Goal: Information Seeking & Learning: Learn about a topic

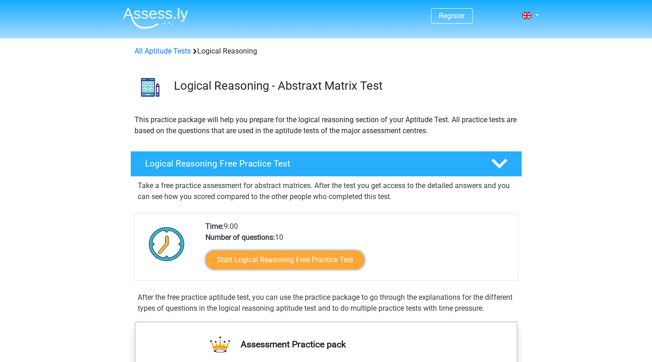
click at [268, 256] on link "Start Logical Reasoning Free Practice Test" at bounding box center [284, 259] width 159 height 19
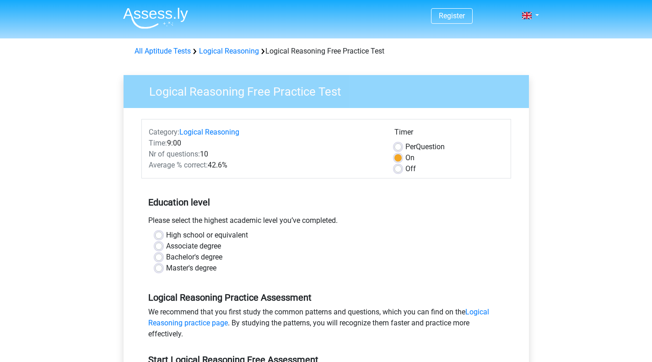
click at [177, 269] on label "Master's degree" at bounding box center [191, 268] width 50 height 11
click at [162, 269] on input "Master's degree" at bounding box center [158, 267] width 7 height 9
radio input "true"
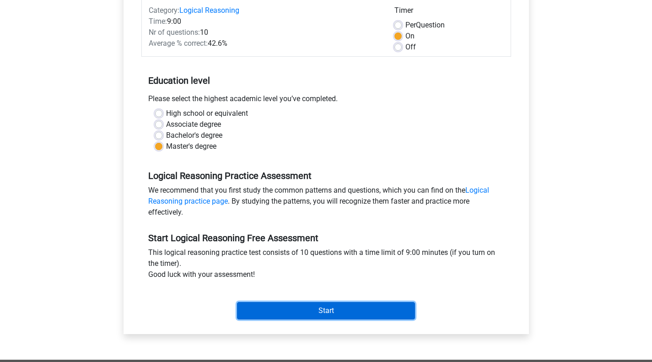
click at [315, 309] on input "Start" at bounding box center [326, 310] width 178 height 17
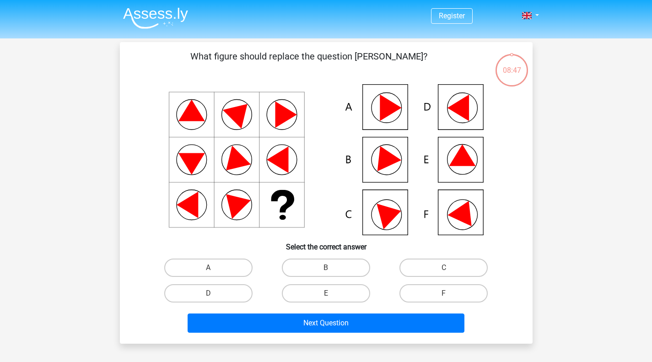
click at [463, 161] on icon at bounding box center [462, 156] width 27 height 22
click at [335, 295] on label "E" at bounding box center [326, 293] width 88 height 18
click at [332, 295] on input "E" at bounding box center [329, 296] width 6 height 6
radio input "true"
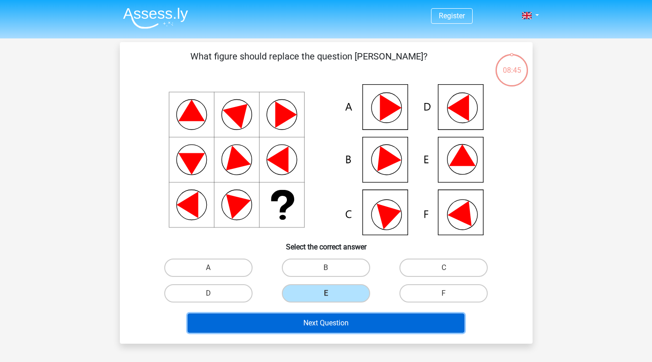
click at [333, 323] on button "Next Question" at bounding box center [326, 322] width 277 height 19
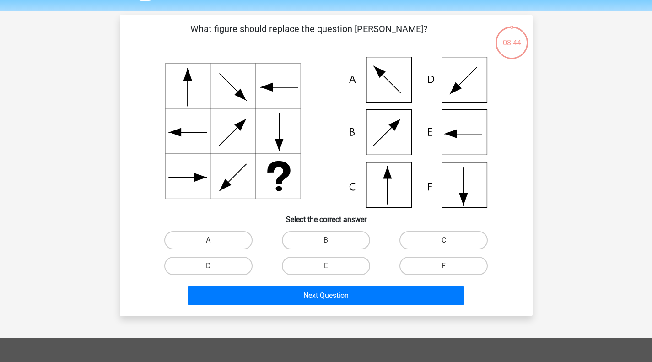
scroll to position [42, 0]
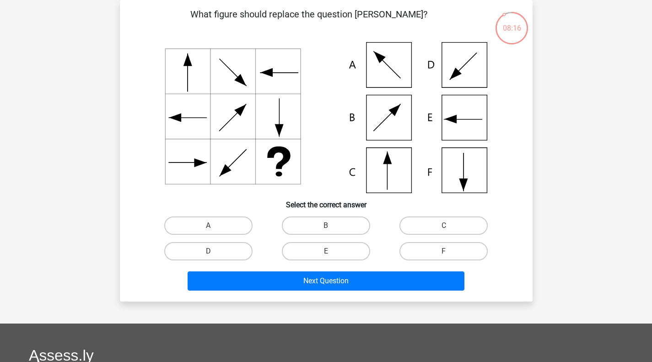
click at [386, 164] on icon at bounding box center [326, 117] width 369 height 151
click at [437, 229] on label "C" at bounding box center [444, 225] width 88 height 18
click at [444, 229] on input "C" at bounding box center [447, 229] width 6 height 6
radio input "true"
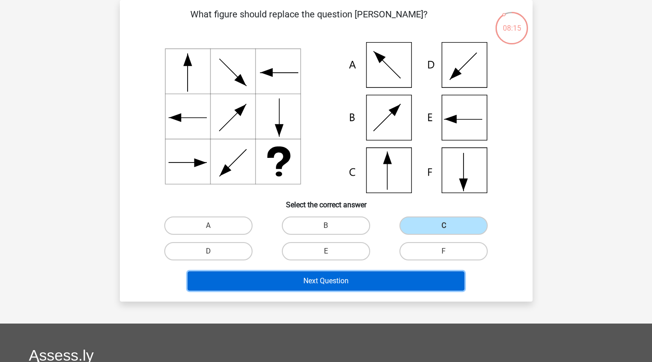
click at [347, 278] on button "Next Question" at bounding box center [326, 280] width 277 height 19
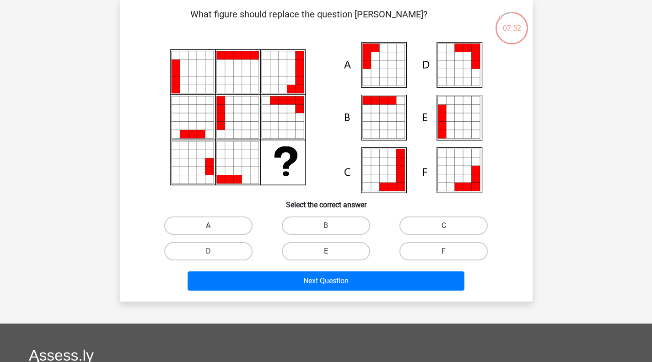
click at [335, 251] on label "E" at bounding box center [326, 251] width 88 height 18
click at [332, 251] on input "E" at bounding box center [329, 254] width 6 height 6
radio input "true"
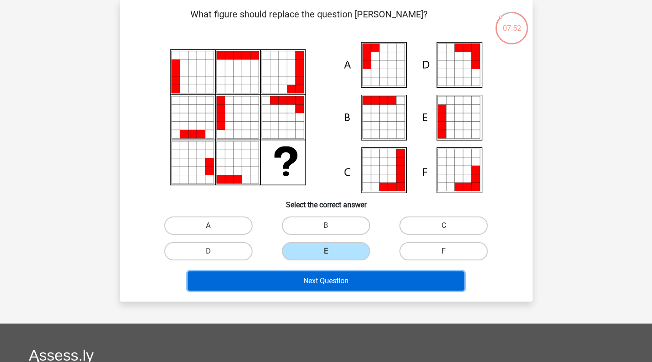
click at [336, 281] on button "Next Question" at bounding box center [326, 280] width 277 height 19
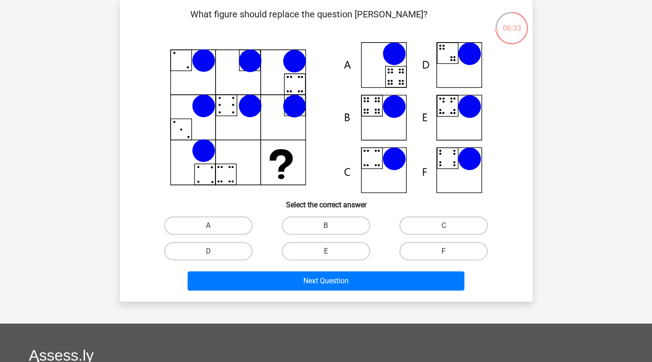
click at [335, 227] on label "B" at bounding box center [326, 225] width 88 height 18
click at [332, 227] on input "B" at bounding box center [329, 229] width 6 height 6
radio input "true"
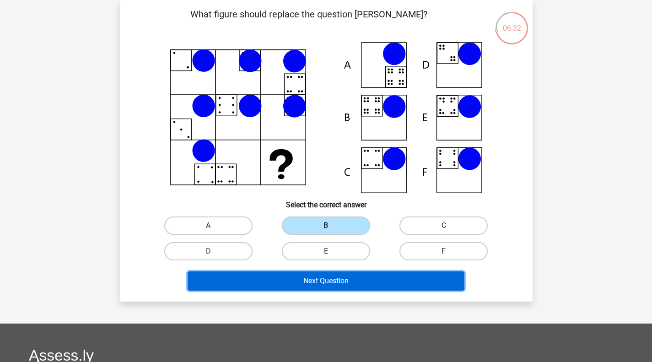
click at [327, 280] on button "Next Question" at bounding box center [326, 280] width 277 height 19
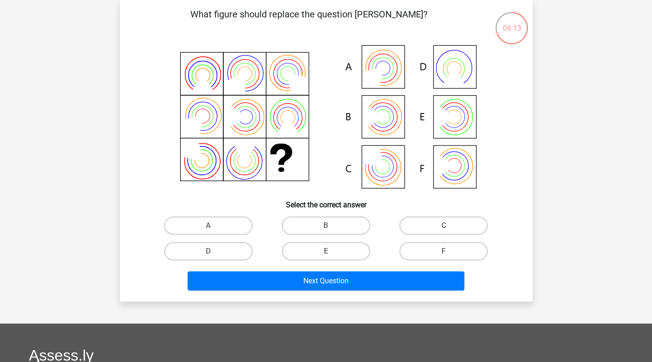
click at [436, 226] on label "C" at bounding box center [444, 225] width 88 height 18
click at [444, 226] on input "C" at bounding box center [447, 229] width 6 height 6
radio input "true"
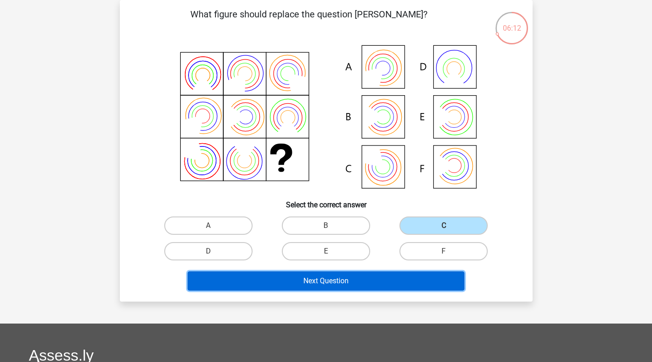
click at [339, 277] on button "Next Question" at bounding box center [326, 280] width 277 height 19
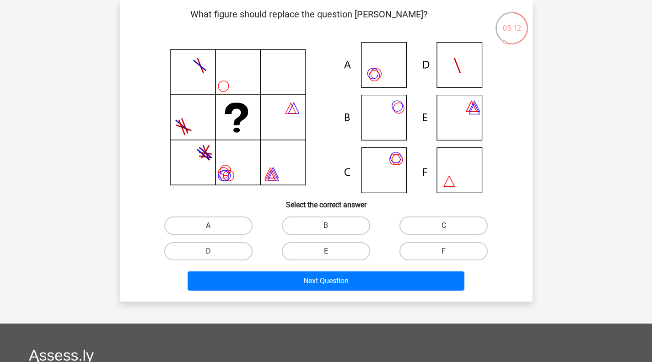
click at [235, 225] on label "A" at bounding box center [208, 225] width 88 height 18
click at [214, 226] on input "A" at bounding box center [211, 229] width 6 height 6
radio input "true"
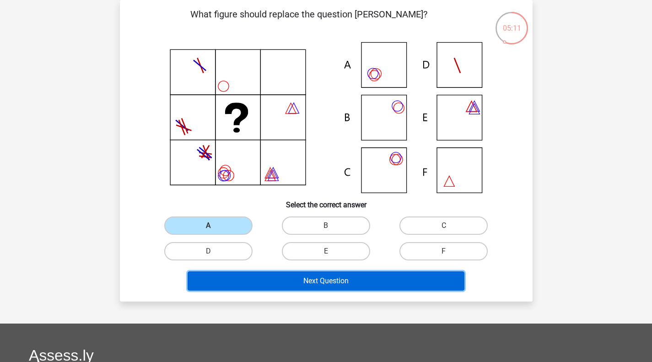
click at [324, 279] on button "Next Question" at bounding box center [326, 280] width 277 height 19
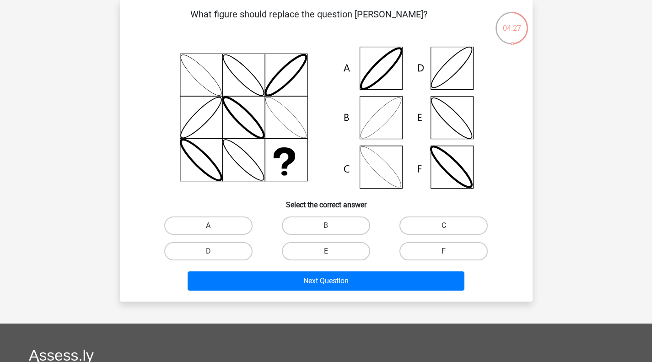
click at [384, 123] on icon at bounding box center [326, 117] width 369 height 151
click at [319, 225] on label "B" at bounding box center [326, 225] width 88 height 18
click at [326, 226] on input "B" at bounding box center [329, 229] width 6 height 6
radio input "true"
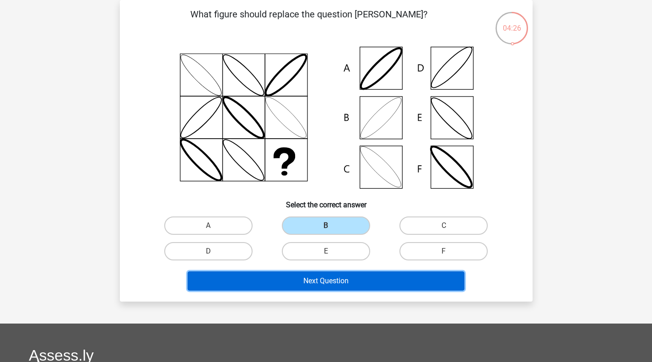
click at [317, 278] on button "Next Question" at bounding box center [326, 280] width 277 height 19
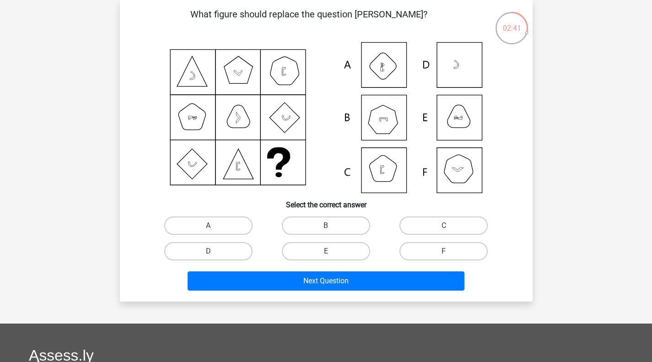
click at [462, 175] on icon at bounding box center [326, 117] width 369 height 151
click at [448, 254] on input "F" at bounding box center [447, 254] width 6 height 6
radio input "true"
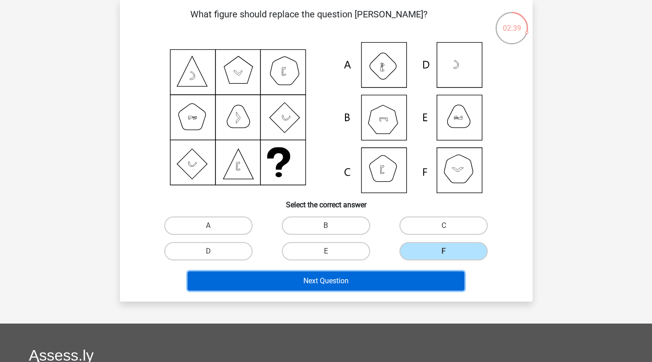
click at [357, 281] on button "Next Question" at bounding box center [326, 280] width 277 height 19
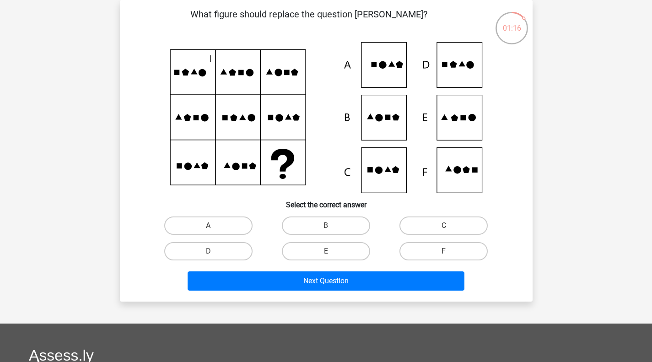
click at [338, 254] on label "E" at bounding box center [326, 251] width 88 height 18
click at [332, 254] on input "E" at bounding box center [329, 254] width 6 height 6
radio input "true"
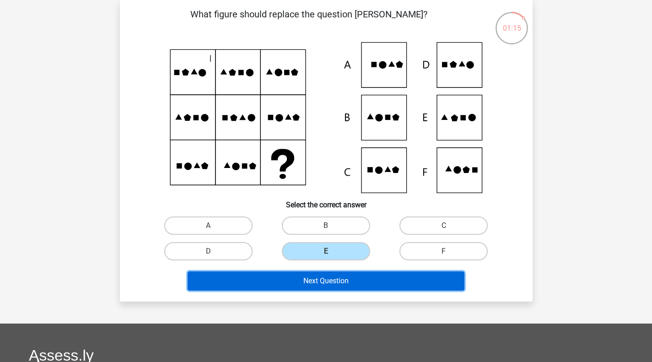
click at [326, 283] on button "Next Question" at bounding box center [326, 280] width 277 height 19
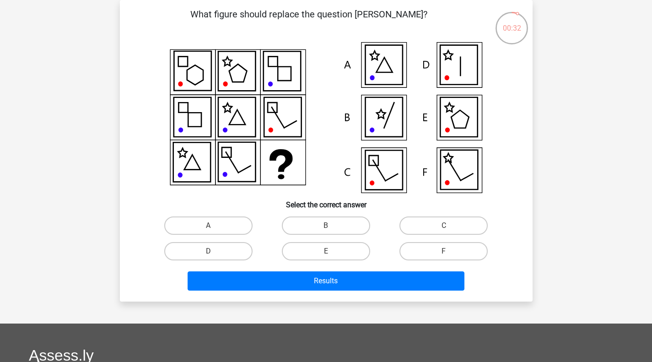
click at [324, 248] on label "E" at bounding box center [326, 251] width 88 height 18
click at [326, 251] on input "E" at bounding box center [329, 254] width 6 height 6
radio input "true"
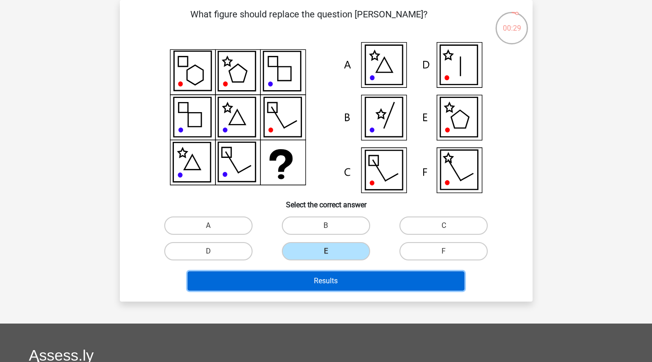
click at [347, 283] on button "Results" at bounding box center [326, 280] width 277 height 19
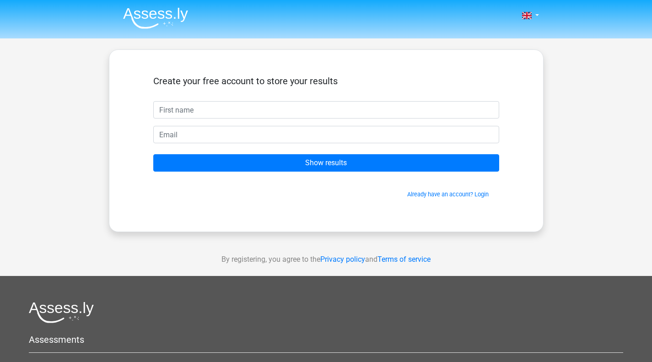
click at [241, 109] on input "text" at bounding box center [326, 109] width 346 height 17
type input "Tu"
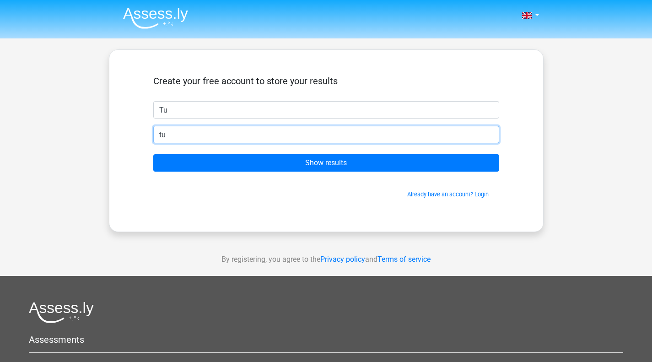
type input "[EMAIL_ADDRESS][PERSON_NAME][DOMAIN_NAME]"
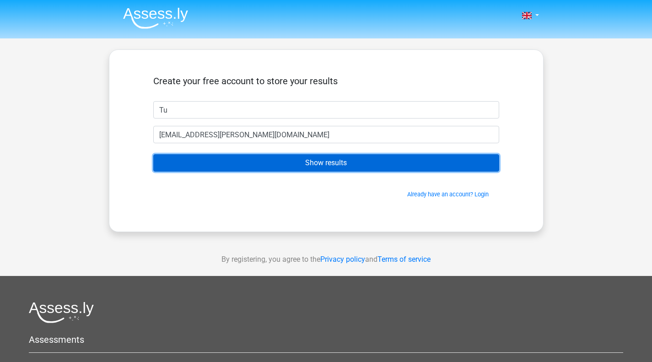
click at [299, 164] on input "Show results" at bounding box center [326, 162] width 346 height 17
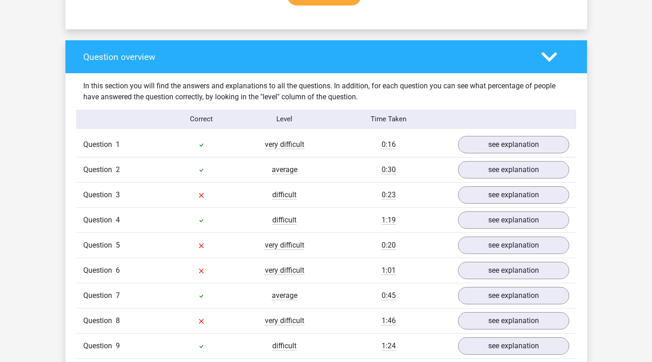
scroll to position [760, 0]
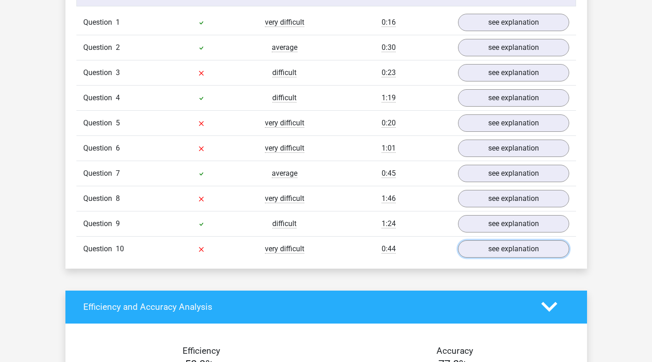
click at [499, 250] on link "see explanation" at bounding box center [513, 248] width 111 height 17
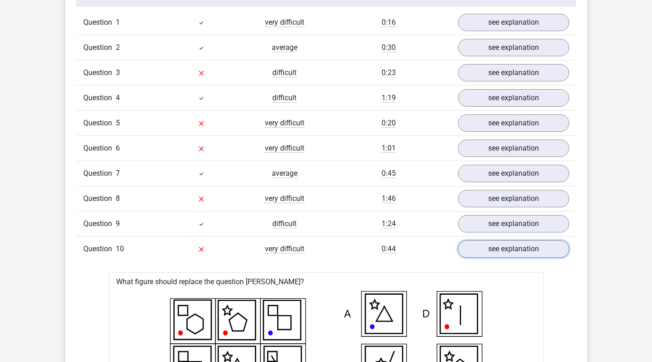
scroll to position [638, 0]
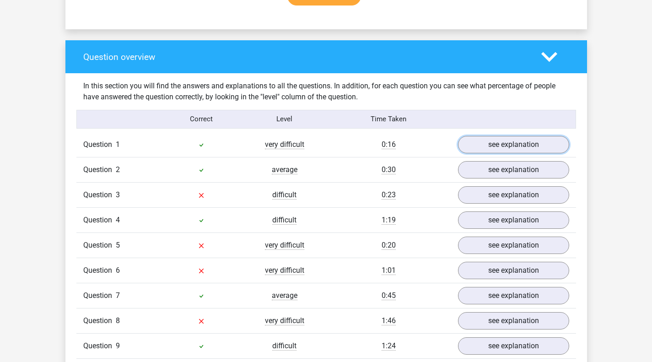
click at [486, 146] on link "see explanation" at bounding box center [513, 144] width 111 height 17
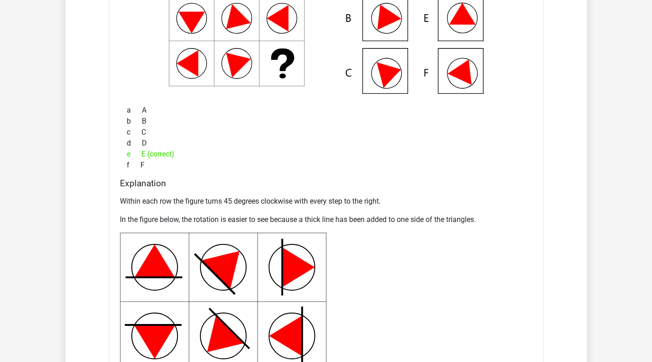
scroll to position [516, 0]
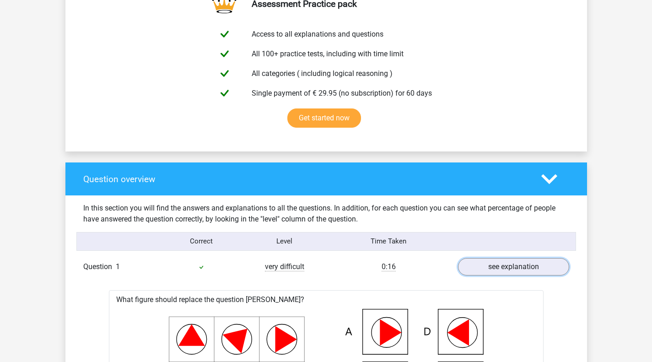
click at [535, 263] on link "see explanation" at bounding box center [513, 266] width 111 height 17
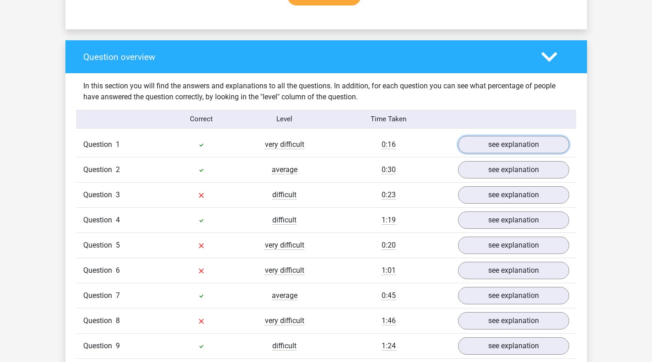
scroll to position [760, 0]
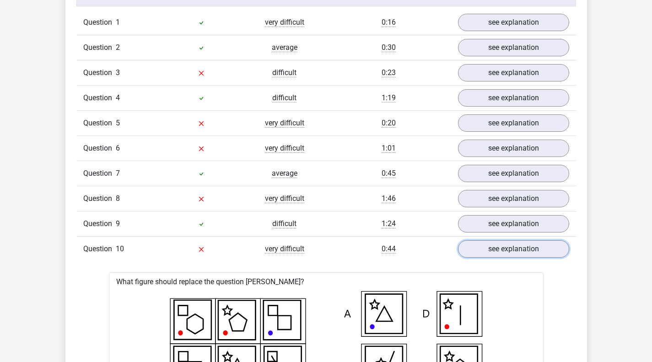
click at [553, 249] on link "see explanation" at bounding box center [513, 248] width 111 height 17
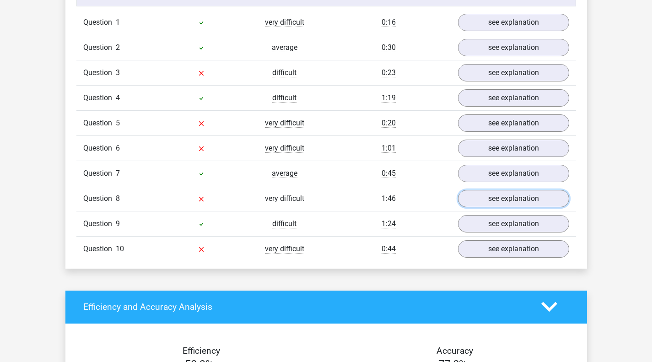
click at [539, 197] on link "see explanation" at bounding box center [513, 198] width 111 height 17
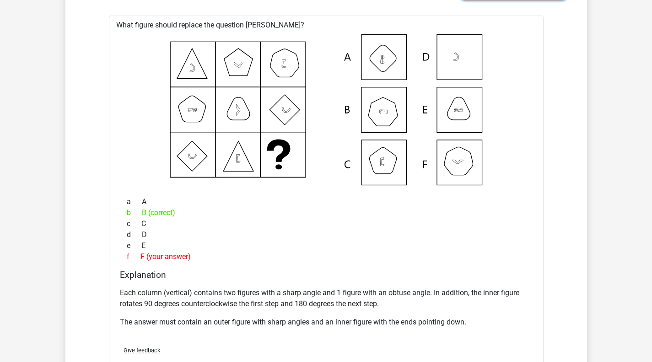
scroll to position [844, 0]
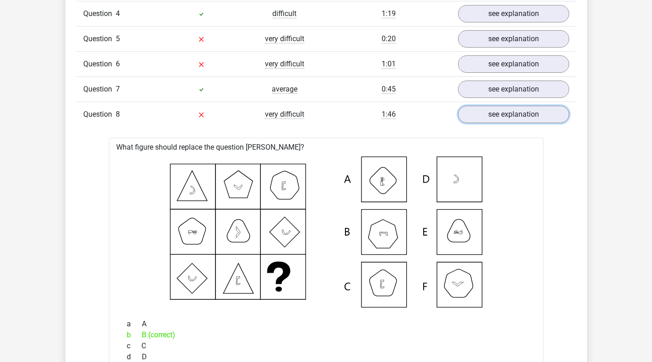
click at [541, 116] on link "see explanation" at bounding box center [513, 114] width 111 height 17
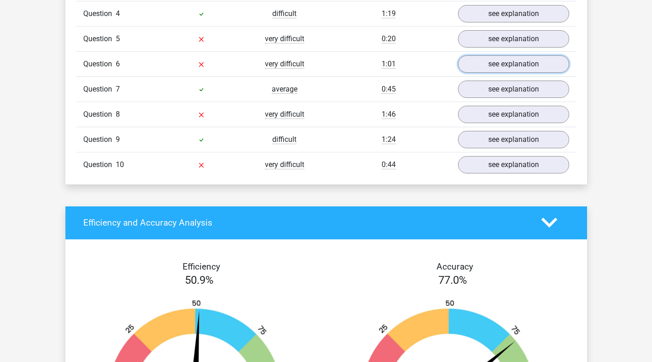
click at [493, 66] on link "see explanation" at bounding box center [513, 63] width 111 height 17
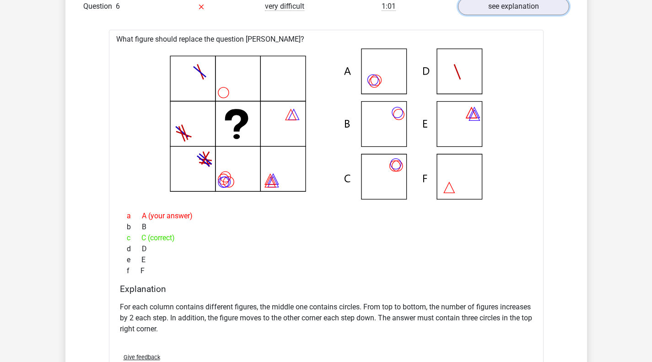
scroll to position [899, 0]
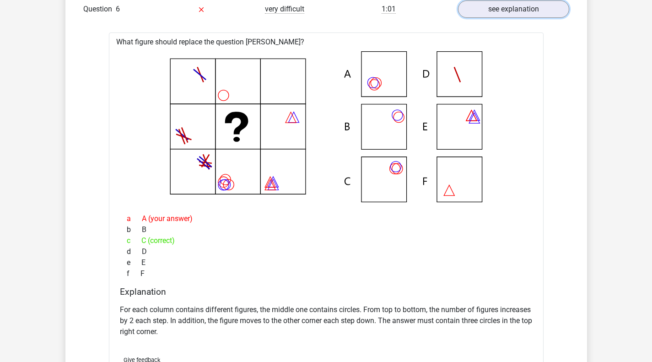
click at [531, 12] on link "see explanation" at bounding box center [513, 8] width 111 height 17
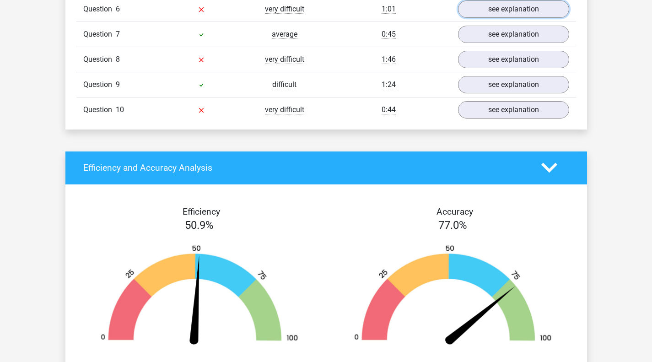
scroll to position [777, 0]
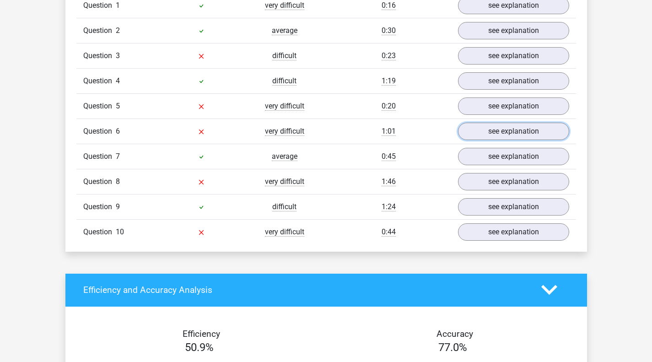
click at [489, 130] on link "see explanation" at bounding box center [513, 131] width 111 height 17
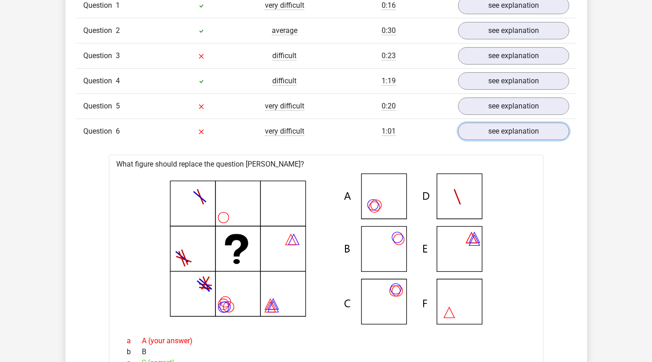
click at [490, 130] on link "see explanation" at bounding box center [513, 131] width 111 height 17
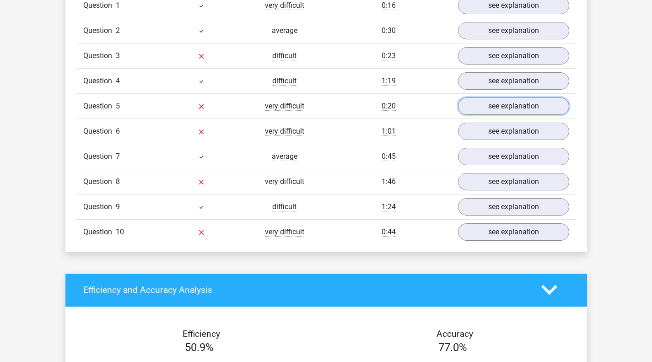
click at [496, 112] on link "see explanation" at bounding box center [513, 105] width 111 height 17
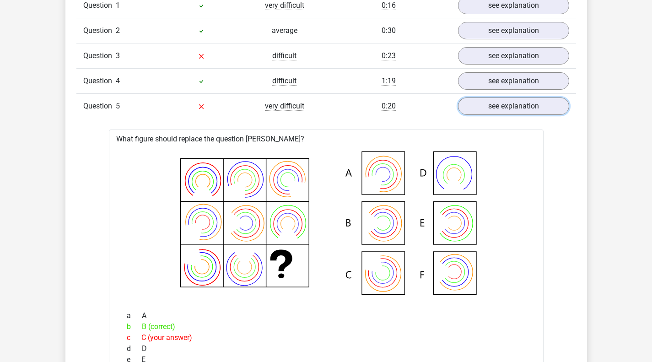
scroll to position [823, 0]
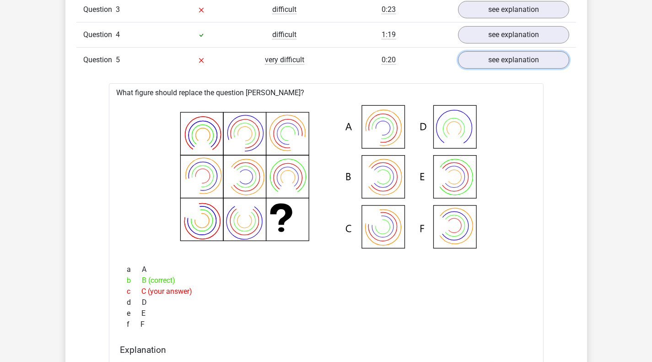
click at [525, 62] on link "see explanation" at bounding box center [513, 59] width 111 height 17
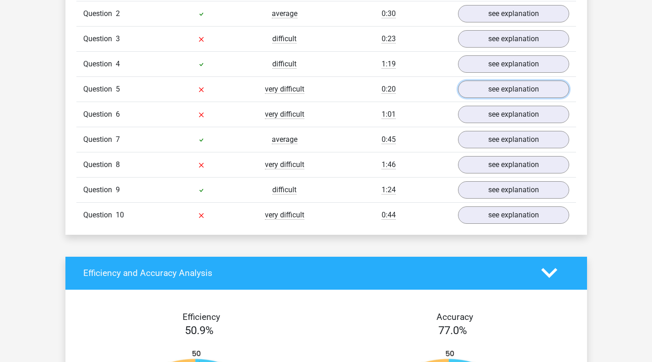
scroll to position [701, 0]
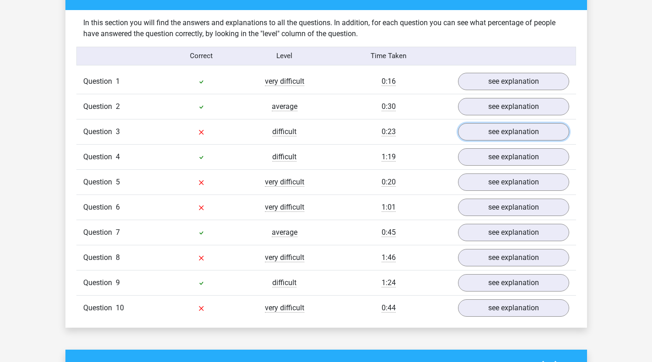
click at [495, 133] on link "see explanation" at bounding box center [513, 131] width 111 height 17
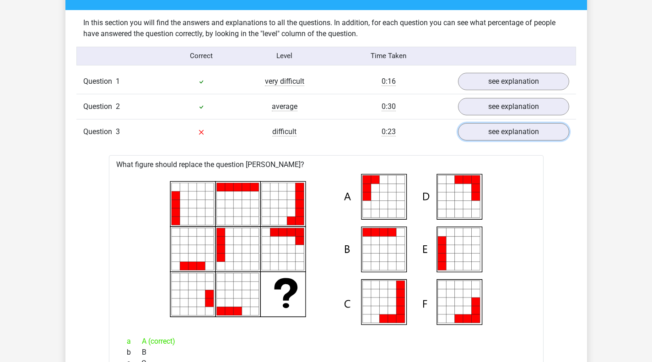
drag, startPoint x: 532, startPoint y: 135, endPoint x: 444, endPoint y: 174, distance: 96.3
click at [532, 135] on link "see explanation" at bounding box center [513, 131] width 111 height 17
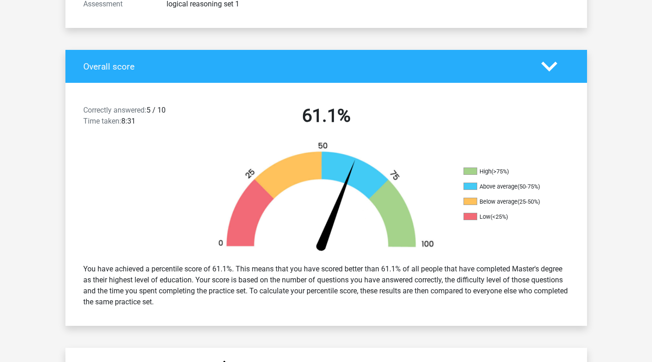
scroll to position [28, 0]
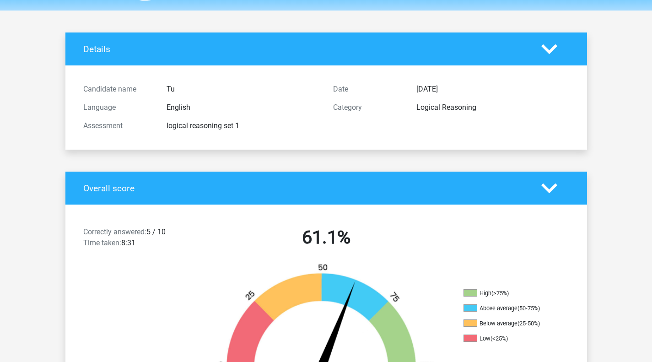
click at [545, 53] on icon at bounding box center [549, 49] width 16 height 16
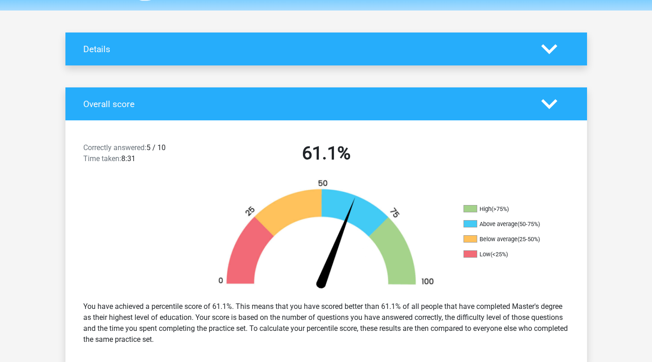
click at [546, 48] on polygon at bounding box center [549, 49] width 16 height 10
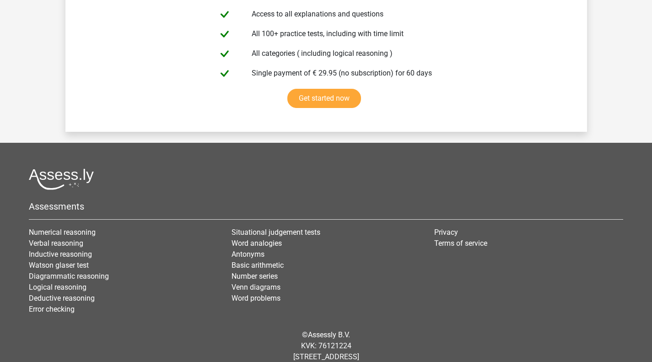
scroll to position [1614, 0]
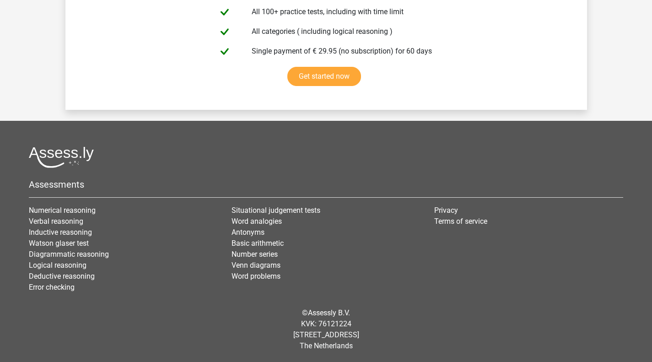
click at [77, 265] on link "Logical reasoning" at bounding box center [58, 265] width 58 height 9
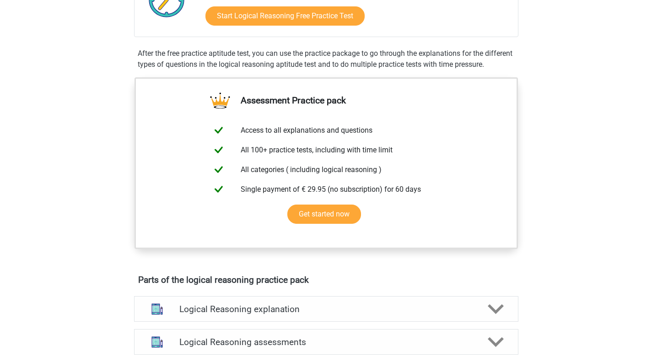
scroll to position [366, 0]
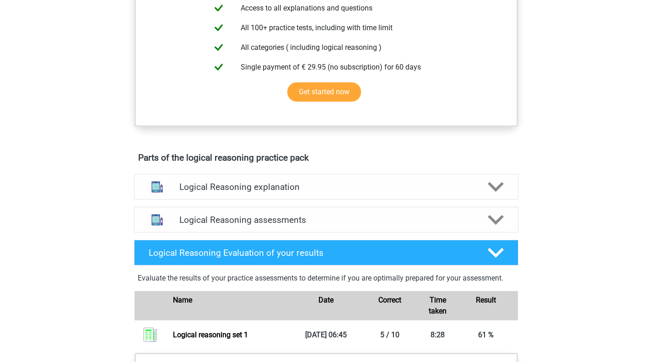
click at [495, 192] on polygon at bounding box center [496, 187] width 16 height 10
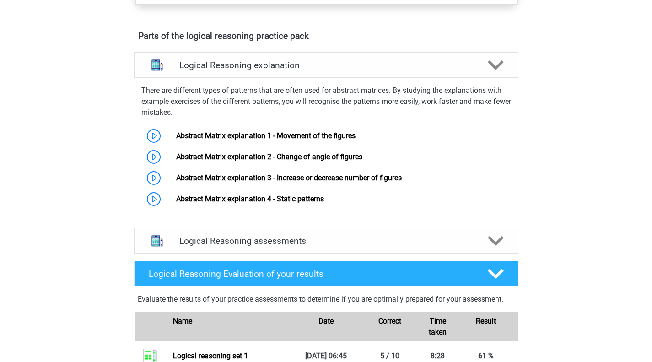
scroll to position [610, 0]
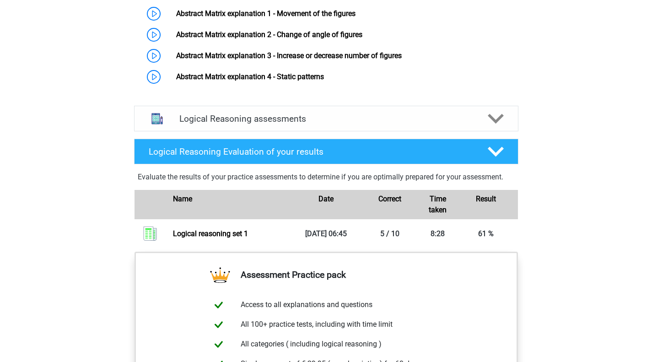
click at [497, 124] on polygon at bounding box center [496, 118] width 16 height 10
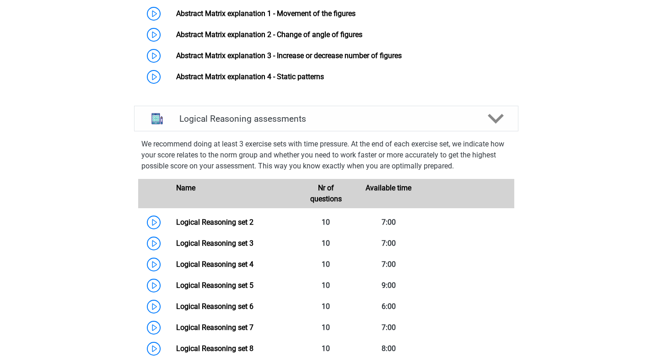
click at [176, 227] on link "Logical Reasoning set 2" at bounding box center [214, 222] width 77 height 9
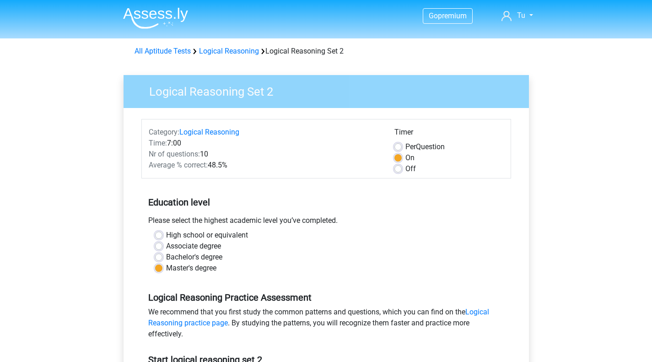
scroll to position [122, 0]
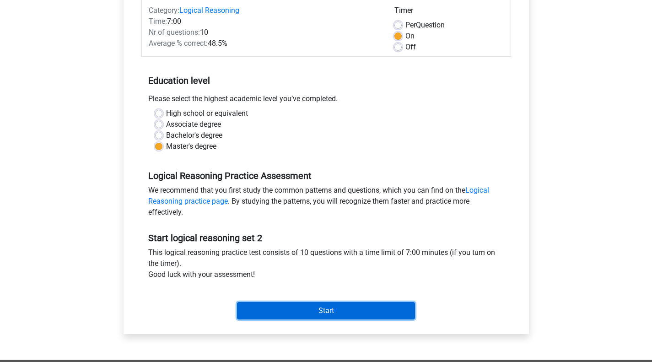
click at [323, 309] on input "Start" at bounding box center [326, 310] width 178 height 17
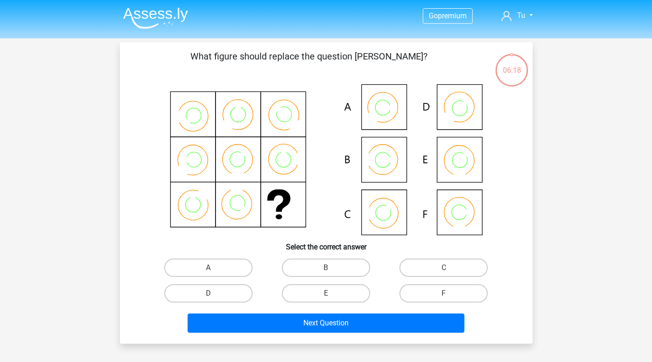
click at [356, 272] on label "B" at bounding box center [326, 268] width 88 height 18
click at [332, 272] on input "B" at bounding box center [329, 271] width 6 height 6
radio input "true"
click at [342, 333] on div "Next Question" at bounding box center [326, 324] width 353 height 23
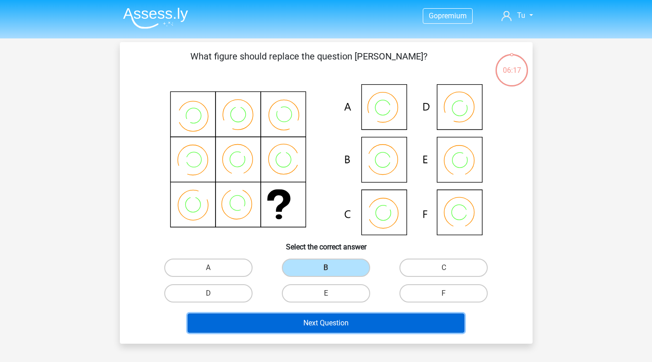
click at [344, 326] on button "Next Question" at bounding box center [326, 322] width 277 height 19
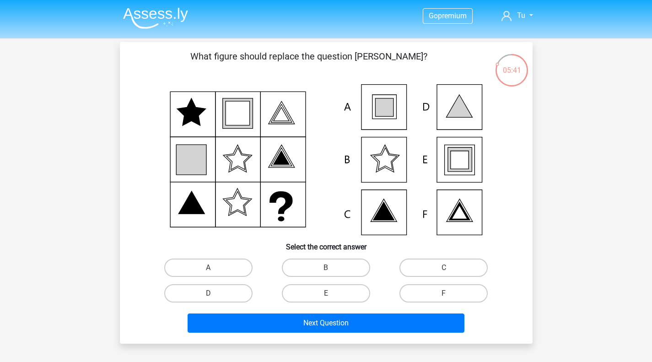
click at [348, 291] on label "E" at bounding box center [326, 293] width 88 height 18
click at [332, 293] on input "E" at bounding box center [329, 296] width 6 height 6
radio input "true"
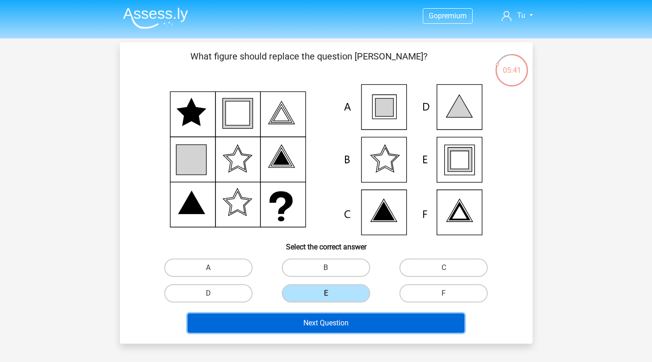
click at [349, 326] on button "Next Question" at bounding box center [326, 322] width 277 height 19
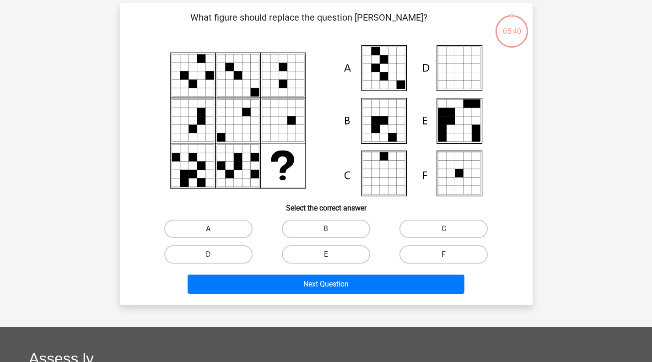
scroll to position [42, 0]
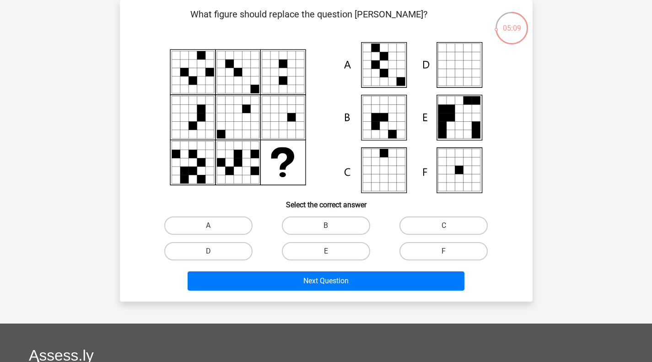
click at [232, 225] on label "A" at bounding box center [208, 225] width 88 height 18
click at [214, 226] on input "A" at bounding box center [211, 229] width 6 height 6
radio input "true"
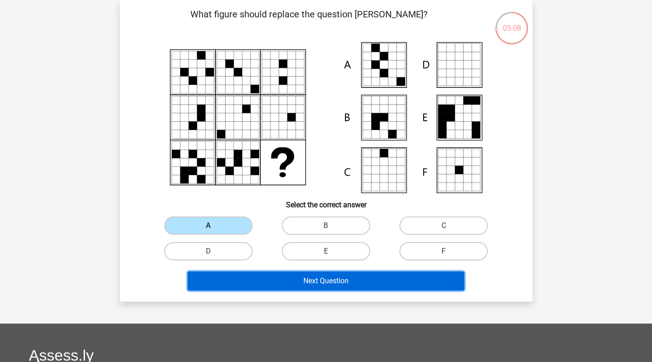
click at [291, 281] on button "Next Question" at bounding box center [326, 280] width 277 height 19
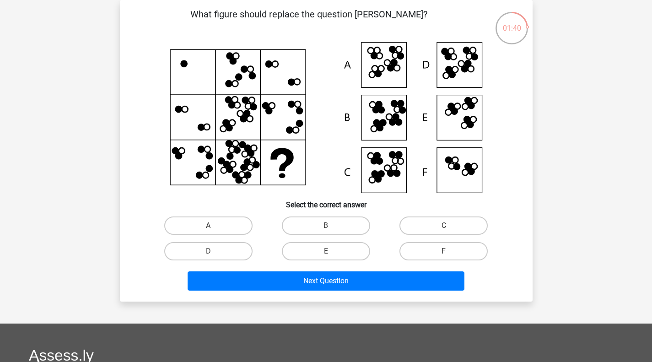
click at [384, 116] on icon at bounding box center [326, 117] width 369 height 151
click at [389, 117] on icon at bounding box center [326, 117] width 369 height 151
click at [334, 227] on label "B" at bounding box center [326, 225] width 88 height 18
click at [332, 227] on input "B" at bounding box center [329, 229] width 6 height 6
radio input "true"
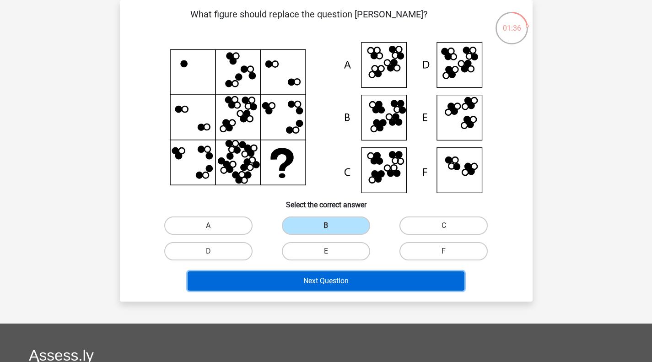
click at [339, 284] on button "Next Question" at bounding box center [326, 280] width 277 height 19
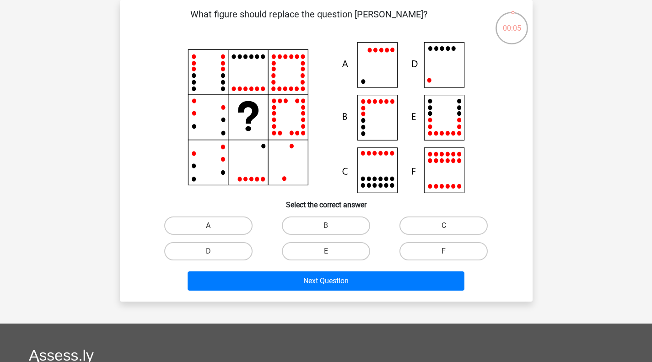
click at [222, 251] on label "D" at bounding box center [208, 251] width 88 height 18
click at [214, 251] on input "D" at bounding box center [211, 254] width 6 height 6
radio input "true"
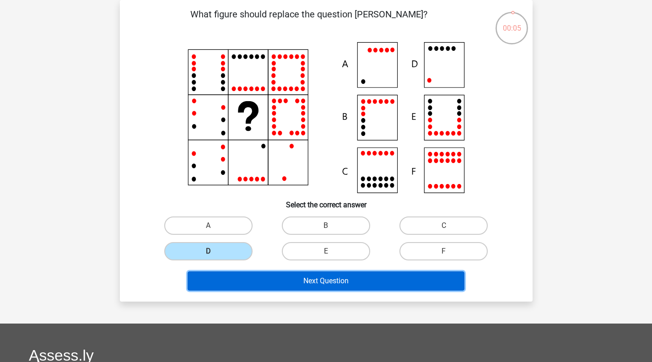
click at [329, 279] on button "Next Question" at bounding box center [326, 280] width 277 height 19
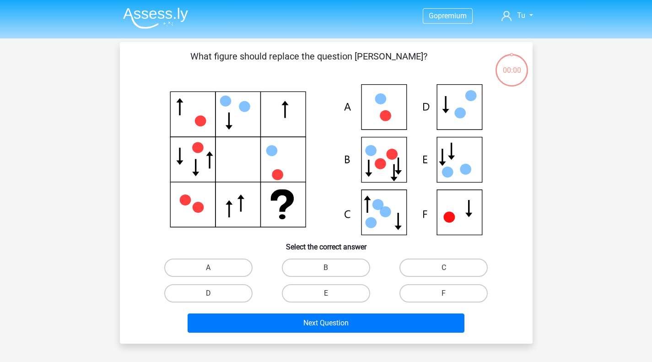
scroll to position [42, 0]
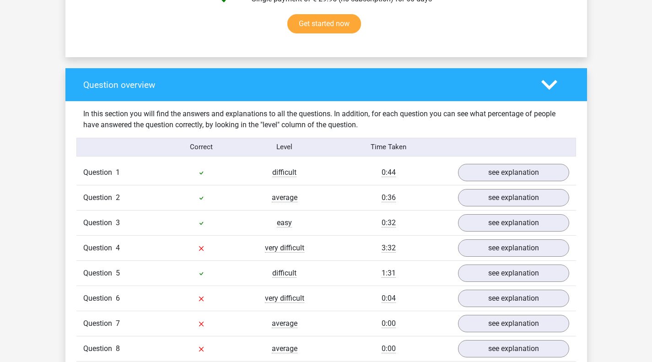
scroll to position [732, 0]
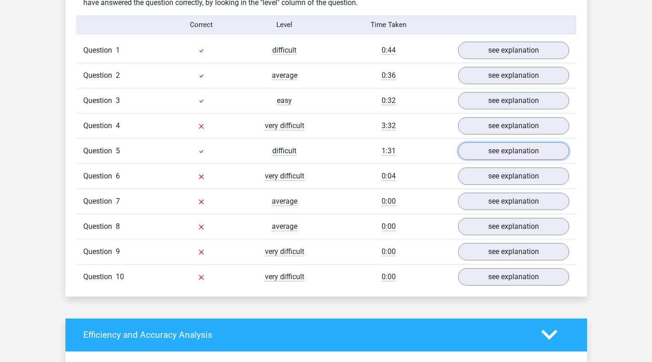
click at [544, 154] on link "see explanation" at bounding box center [513, 150] width 111 height 17
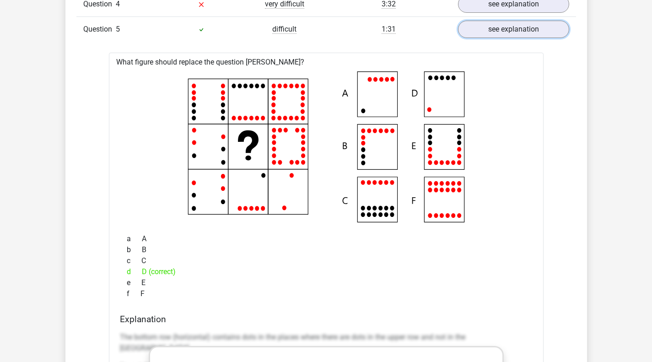
scroll to position [610, 0]
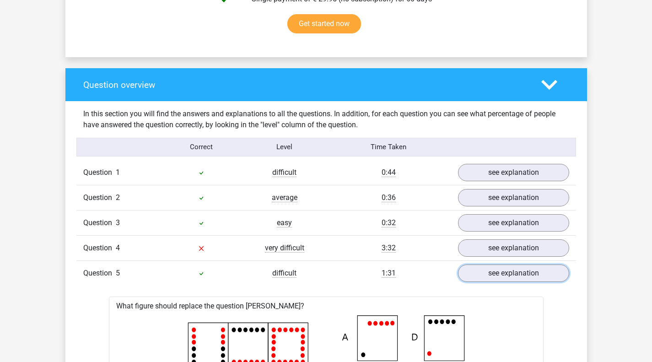
click at [525, 276] on link "see explanation" at bounding box center [513, 273] width 111 height 17
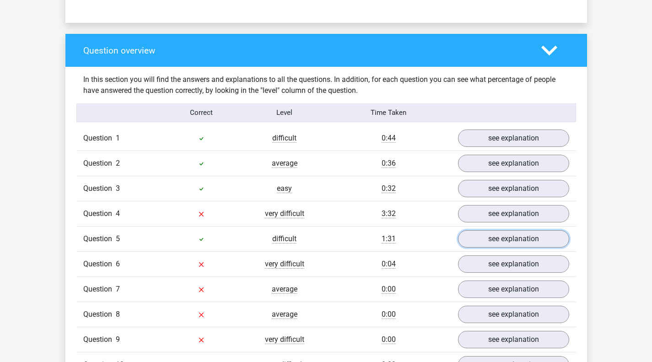
scroll to position [732, 0]
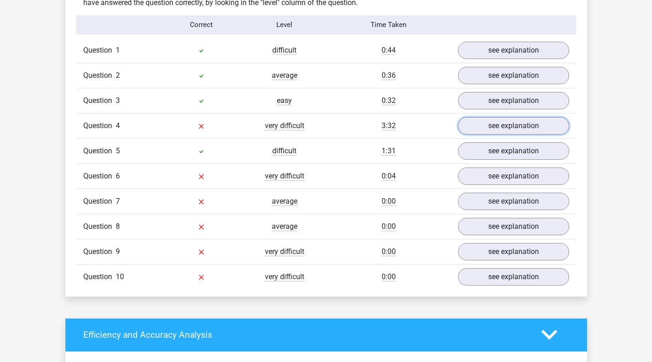
click at [518, 124] on link "see explanation" at bounding box center [513, 125] width 111 height 17
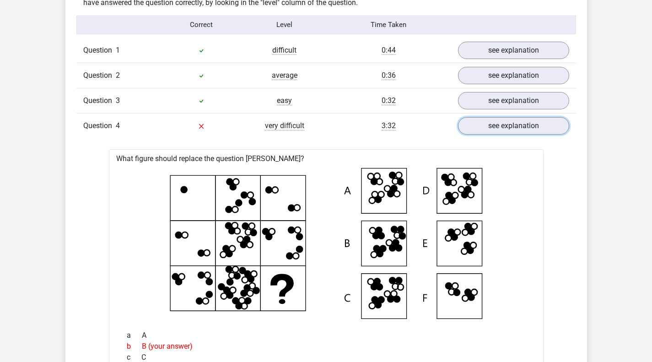
click at [527, 117] on link "see explanation" at bounding box center [513, 125] width 111 height 17
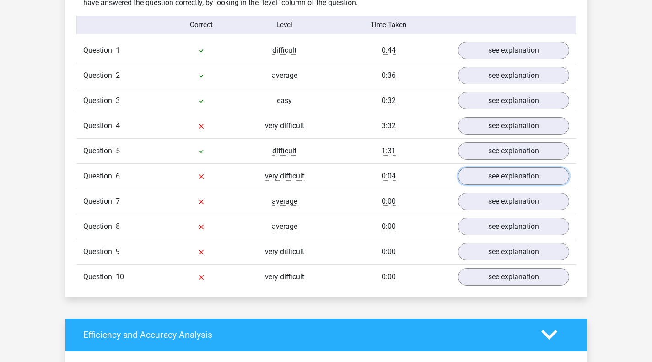
click at [510, 175] on link "see explanation" at bounding box center [513, 175] width 111 height 17
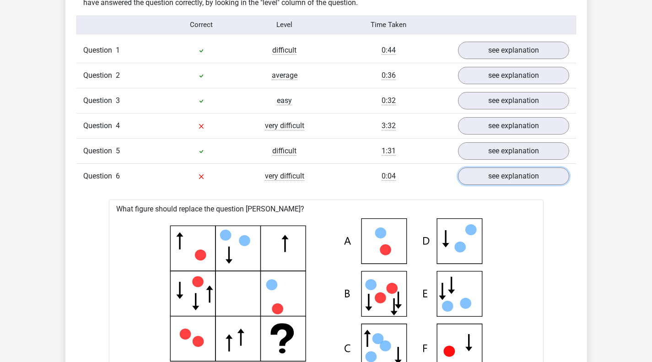
click at [509, 174] on link "see explanation" at bounding box center [513, 175] width 111 height 17
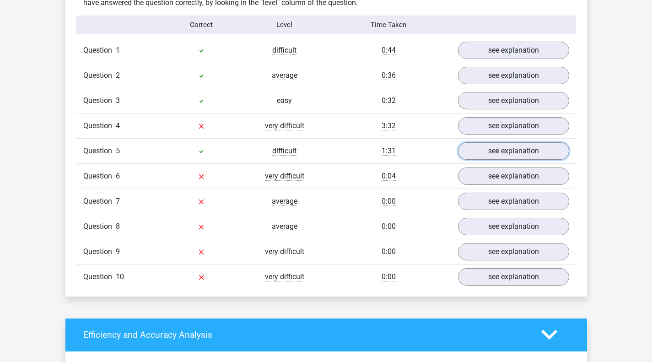
click at [508, 150] on link "see explanation" at bounding box center [513, 150] width 111 height 17
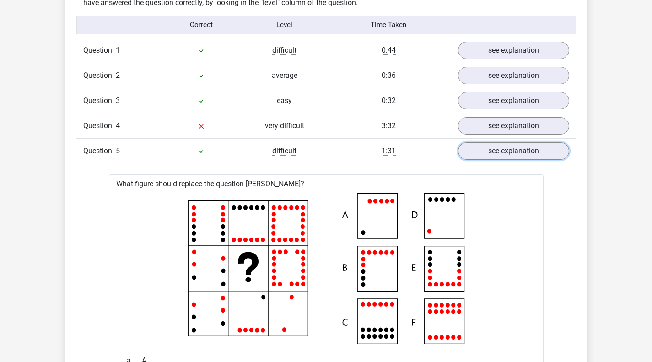
click at [508, 150] on link "see explanation" at bounding box center [513, 150] width 111 height 17
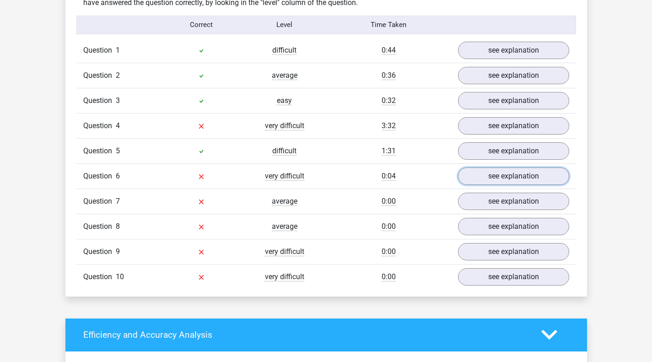
click at [512, 178] on link "see explanation" at bounding box center [513, 175] width 111 height 17
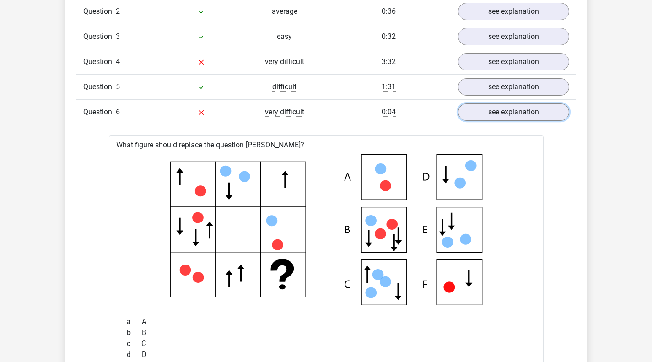
scroll to position [918, 0]
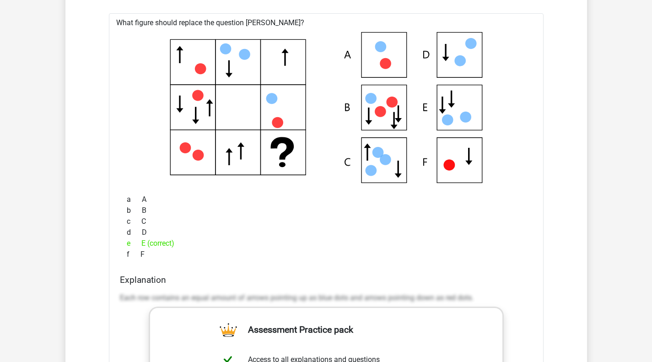
click at [148, 243] on div "e E (correct)" at bounding box center [326, 243] width 413 height 11
drag, startPoint x: 134, startPoint y: 296, endPoint x: 248, endPoint y: 299, distance: 114.9
click at [240, 300] on p "Each row contains an equal amount of arrows pointing up as blue dots and arrows…" at bounding box center [326, 297] width 413 height 11
click at [265, 299] on p "Each row contains an equal amount of arrows pointing up as blue dots and arrows…" at bounding box center [326, 297] width 413 height 11
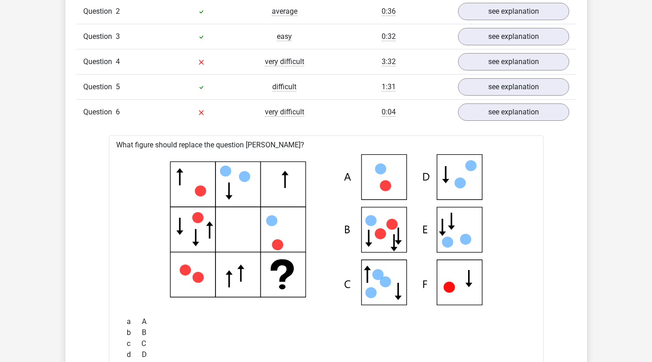
click at [138, 201] on icon at bounding box center [326, 229] width 405 height 151
drag, startPoint x: 103, startPoint y: 146, endPoint x: 289, endPoint y: 290, distance: 235.5
drag, startPoint x: 316, startPoint y: 311, endPoint x: 116, endPoint y: 220, distance: 219.7
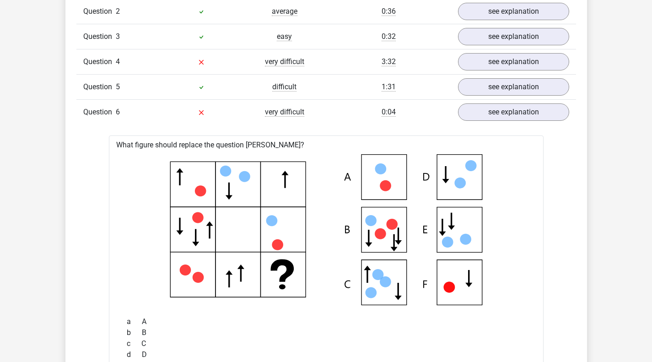
click at [119, 222] on div at bounding box center [326, 230] width 420 height 158
click at [513, 116] on link "see explanation" at bounding box center [513, 111] width 111 height 17
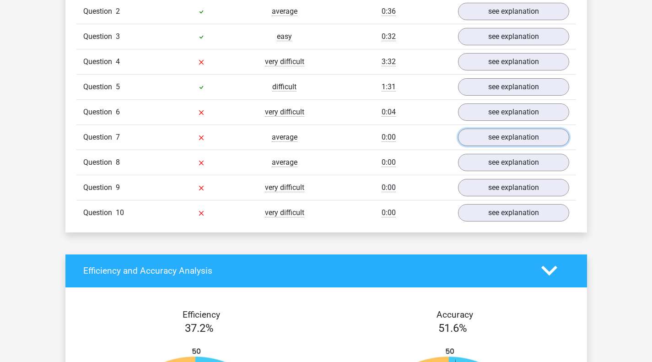
click at [504, 137] on link "see explanation" at bounding box center [513, 137] width 111 height 17
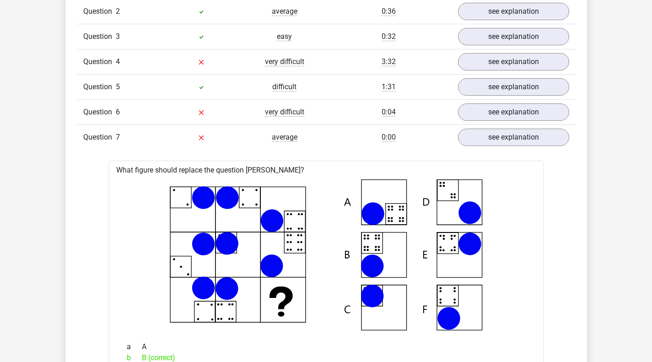
click at [388, 250] on icon at bounding box center [326, 254] width 405 height 151
click at [535, 140] on link "see explanation" at bounding box center [513, 137] width 111 height 17
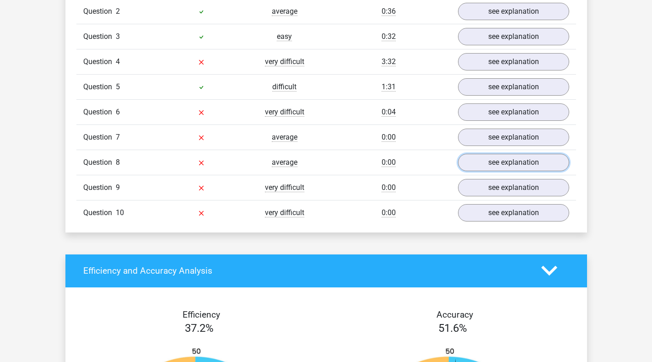
click at [533, 168] on link "see explanation" at bounding box center [513, 162] width 111 height 17
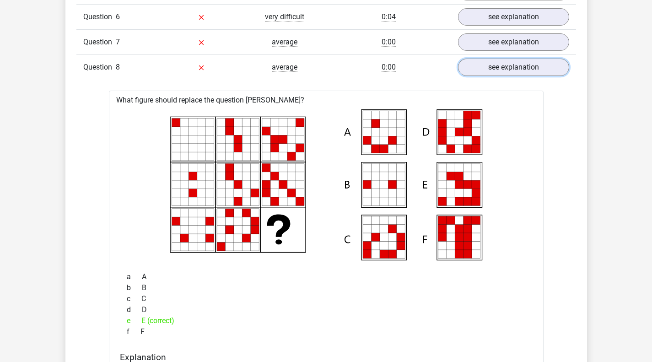
scroll to position [890, 0]
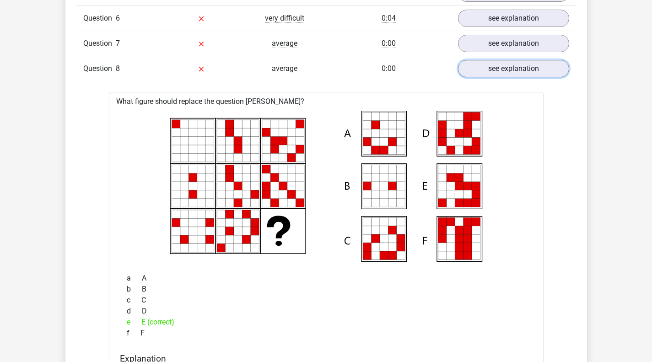
click at [549, 74] on link "see explanation" at bounding box center [513, 68] width 111 height 17
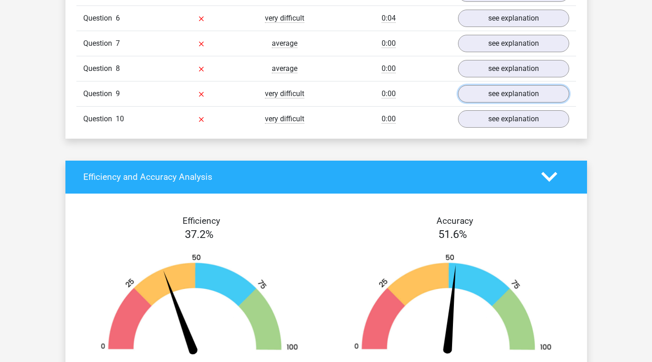
click at [508, 95] on link "see explanation" at bounding box center [513, 93] width 111 height 17
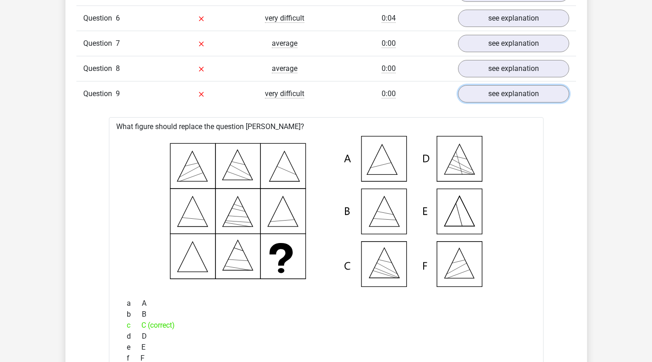
click at [493, 99] on link "see explanation" at bounding box center [513, 93] width 111 height 17
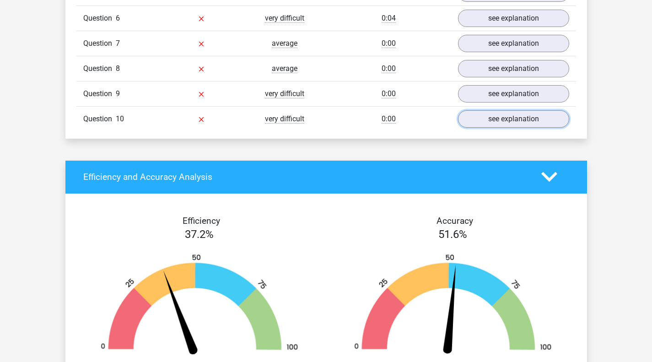
click at [530, 124] on link "see explanation" at bounding box center [513, 118] width 111 height 17
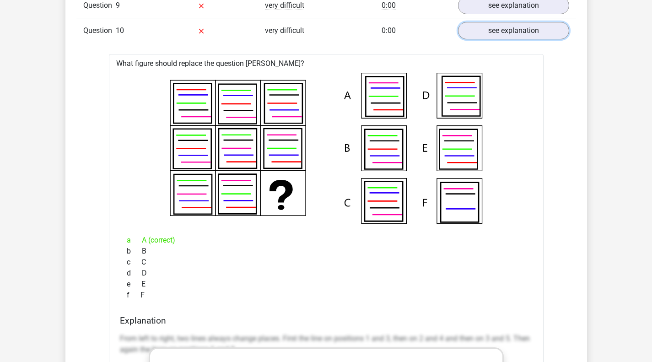
scroll to position [955, 0]
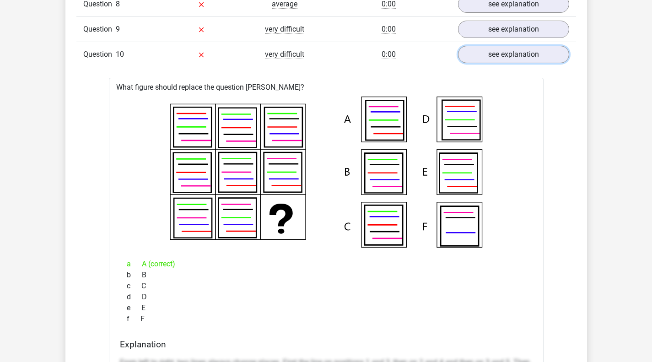
click at [535, 54] on link "see explanation" at bounding box center [513, 54] width 111 height 17
